Goal: Transaction & Acquisition: Purchase product/service

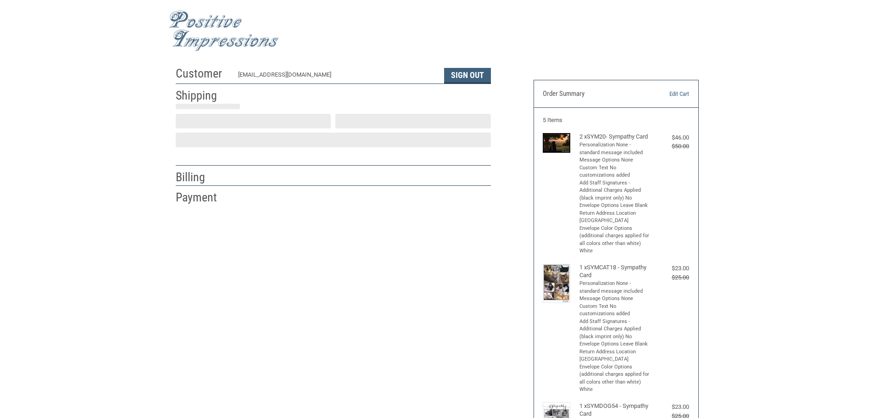
scroll to position [1, 0]
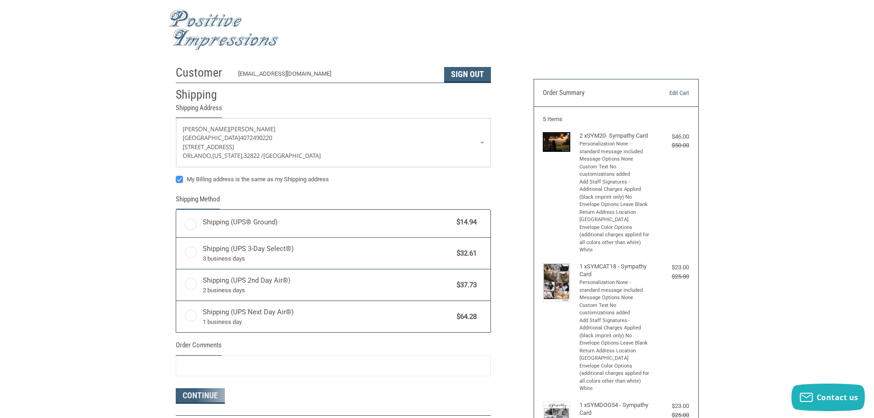
radio input "true"
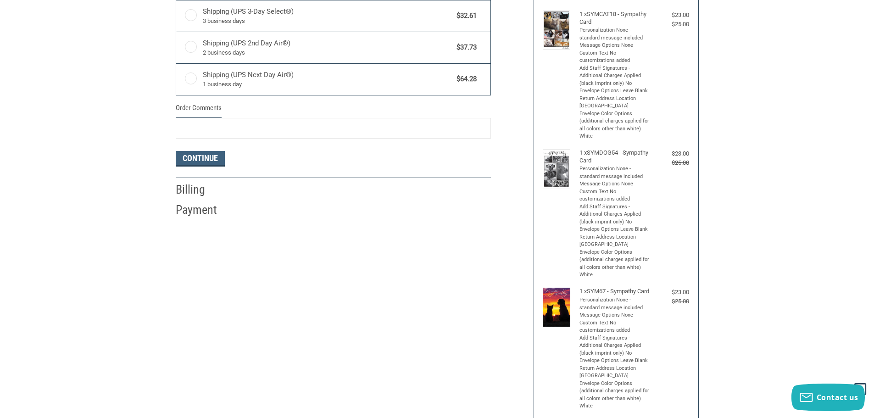
scroll to position [276, 0]
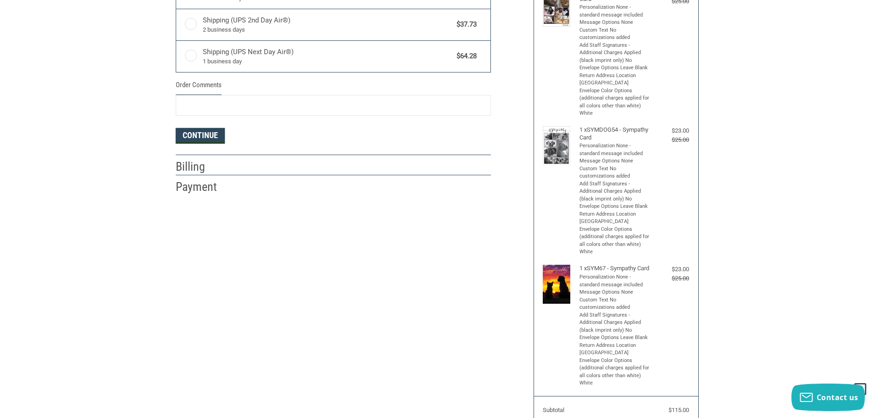
click at [201, 136] on button "Continue" at bounding box center [200, 136] width 49 height 16
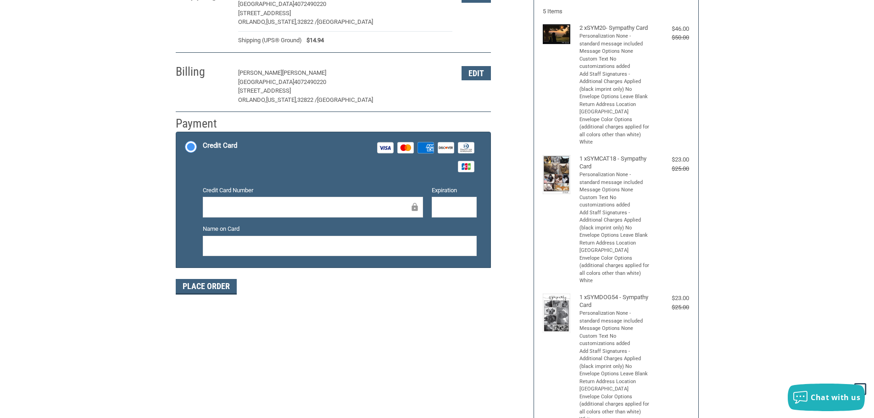
scroll to position [0, 0]
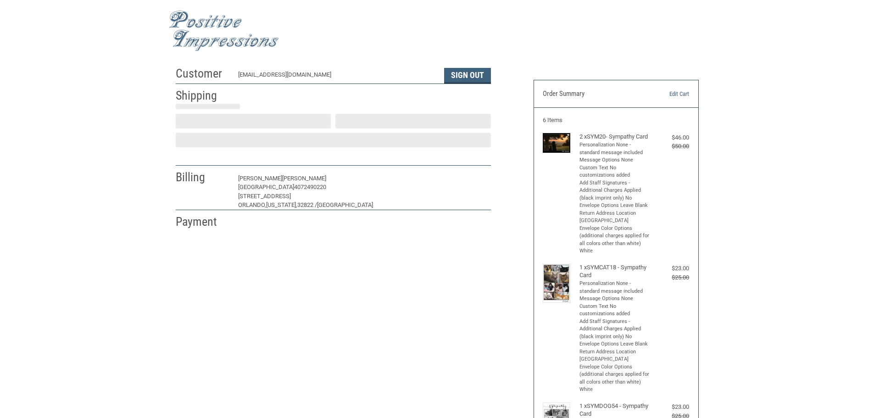
scroll to position [1, 0]
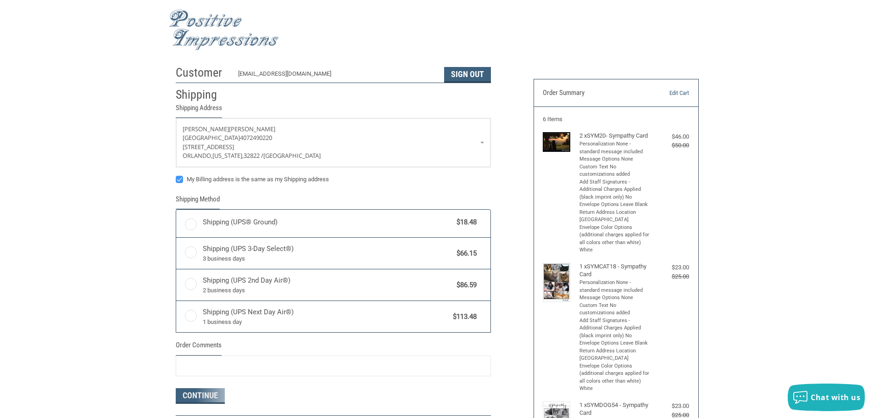
radio input "true"
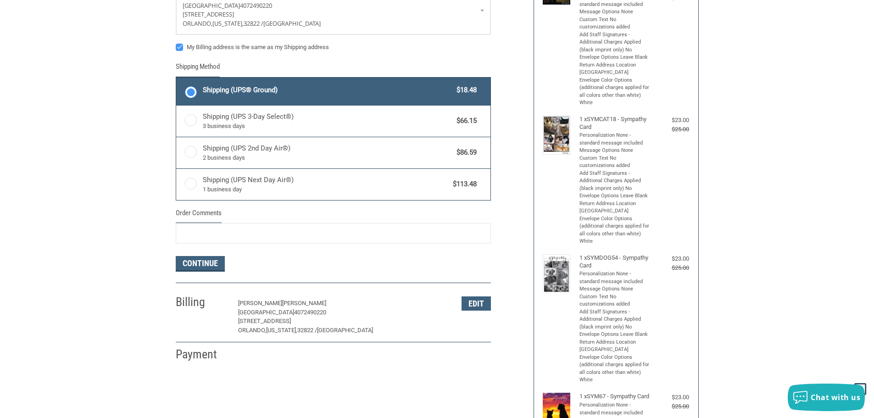
scroll to position [136, 0]
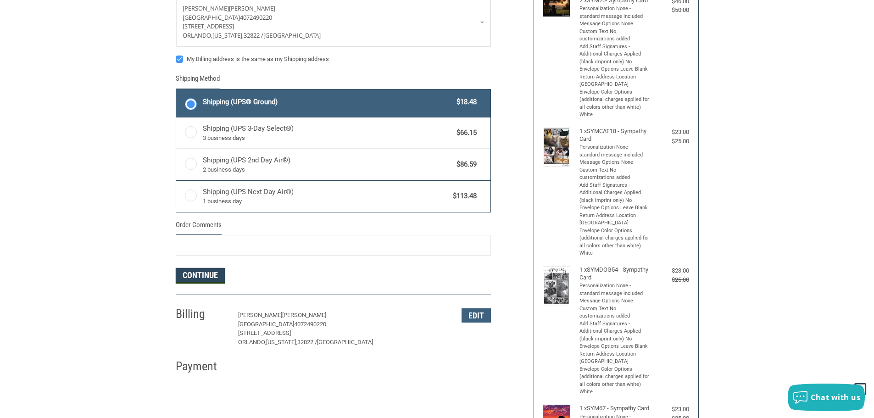
click at [208, 278] on button "Continue" at bounding box center [200, 276] width 49 height 16
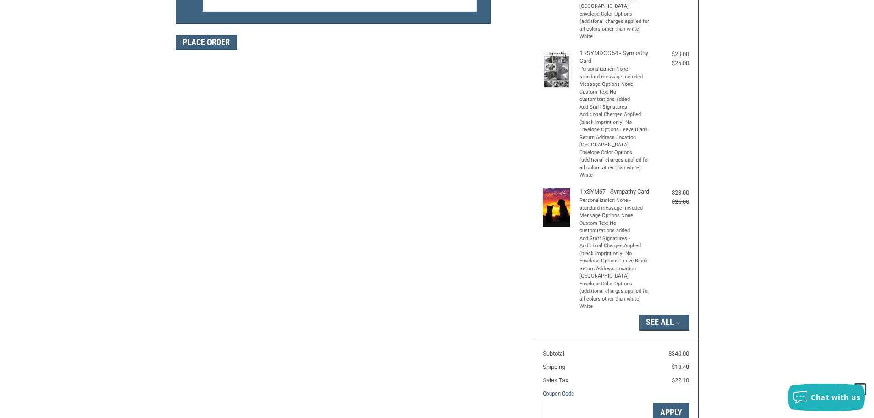
scroll to position [321, 0]
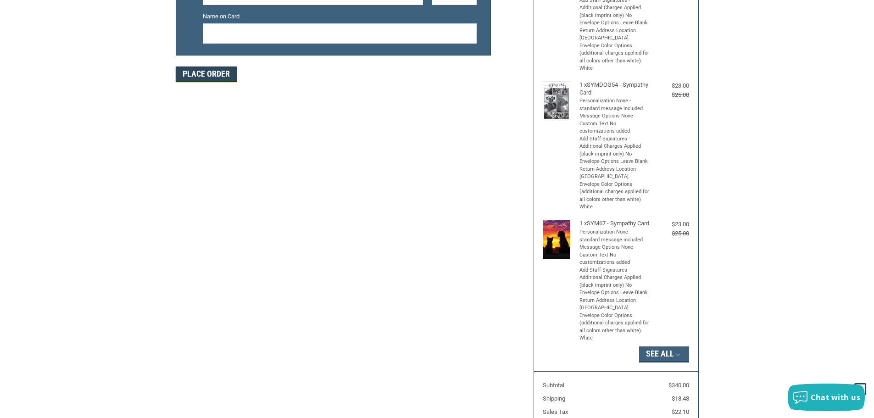
click at [197, 76] on button "Place Order" at bounding box center [206, 75] width 61 height 16
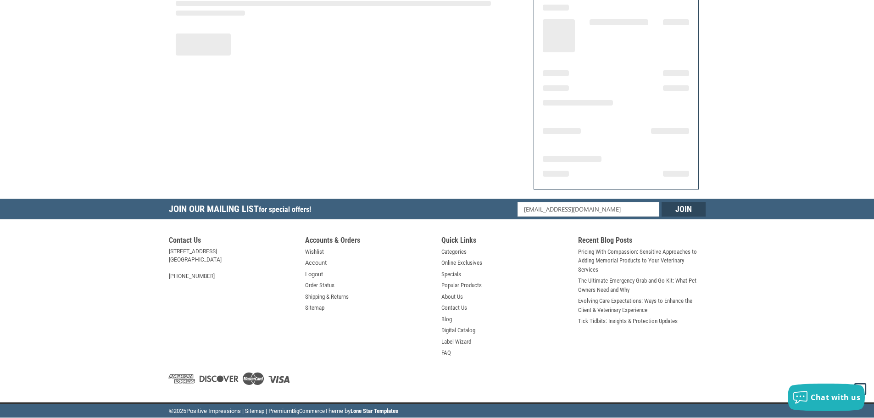
scroll to position [110, 0]
